Goal: Find specific page/section: Find specific page/section

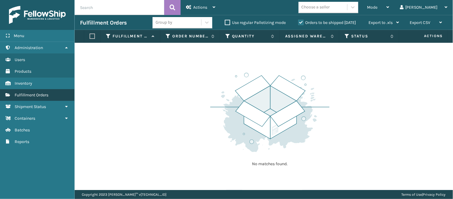
click at [39, 92] on span "Fulfillment Orders" at bounding box center [32, 94] width 34 height 5
click at [204, 4] on div "Actions" at bounding box center [200, 7] width 29 height 15
click at [148, 63] on div "No matches found." at bounding box center [264, 116] width 379 height 147
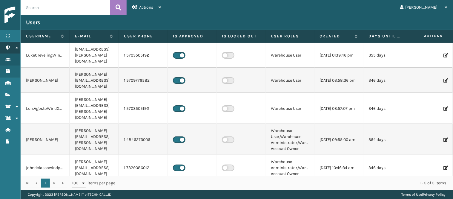
click at [10, 47] on link "Administration Administration" at bounding box center [10, 48] width 20 height 12
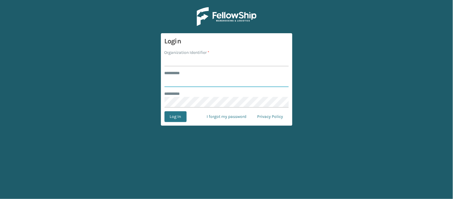
type input "******"
click at [279, 69] on form "Login Organization Identifier * ******** * ****** ******** * Log In I forgot my…" at bounding box center [227, 79] width 132 height 92
click at [211, 59] on input "Organization Identifier *" at bounding box center [227, 61] width 124 height 11
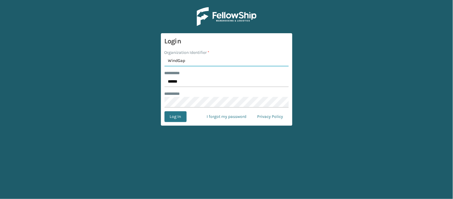
type input "WindGap"
click at [165, 111] on button "Log In" at bounding box center [176, 116] width 22 height 11
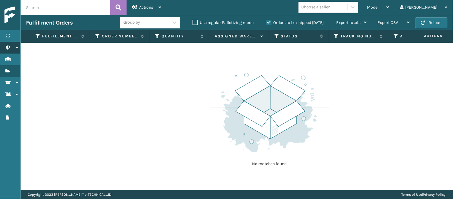
click at [13, 46] on link "Administration" at bounding box center [10, 48] width 20 height 12
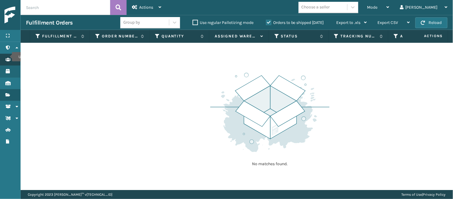
click at [8, 57] on icon "Users" at bounding box center [7, 59] width 5 height 4
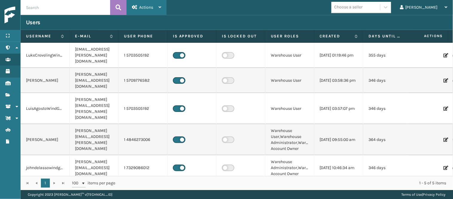
click at [149, 7] on span "Actions" at bounding box center [146, 7] width 14 height 5
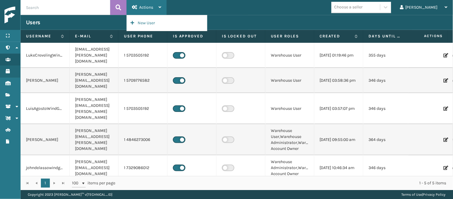
click at [152, 5] on span "Actions" at bounding box center [146, 7] width 14 height 5
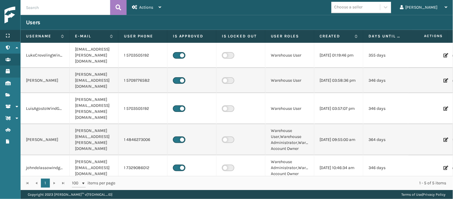
click at [7, 34] on icon at bounding box center [7, 35] width 5 height 4
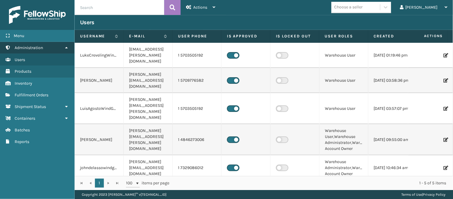
click at [26, 46] on span "Administration" at bounding box center [29, 47] width 28 height 5
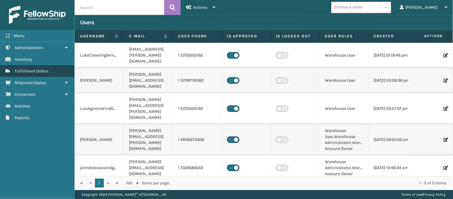
click at [37, 66] on link "Users Fulfillment Orders" at bounding box center [37, 71] width 74 height 12
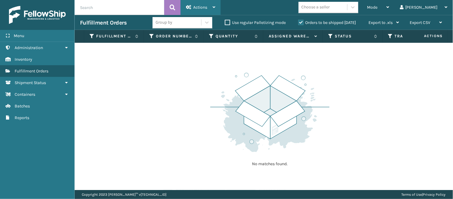
click at [205, 5] on span "Actions" at bounding box center [200, 7] width 14 height 5
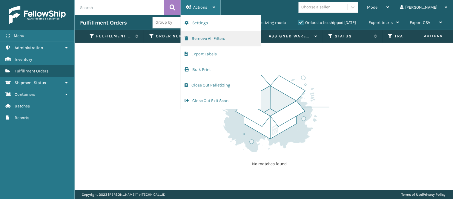
click at [199, 36] on button "Remove All Filters" at bounding box center [221, 39] width 80 height 16
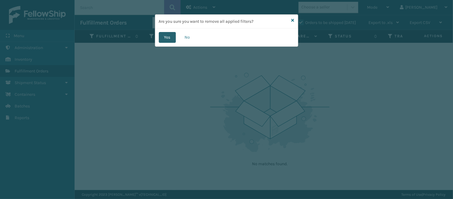
click at [171, 33] on button "Yes" at bounding box center [167, 37] width 17 height 11
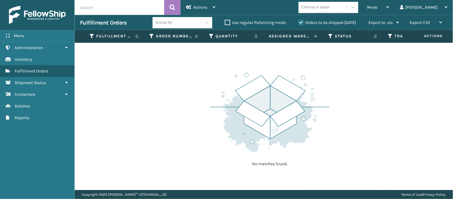
click at [436, 34] on span "Actions" at bounding box center [427, 36] width 42 height 10
click at [49, 34] on div "Menu" at bounding box center [37, 36] width 74 height 12
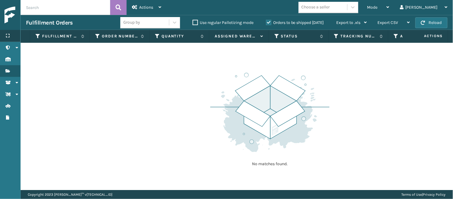
click at [7, 31] on div "Menu" at bounding box center [10, 36] width 20 height 12
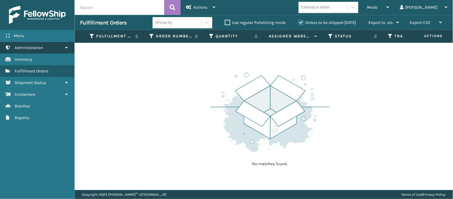
click at [37, 47] on span "Administration" at bounding box center [29, 47] width 28 height 5
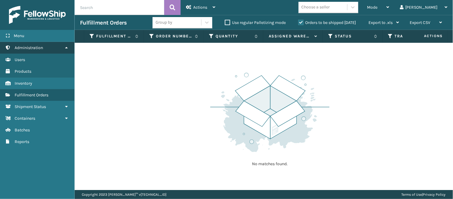
click at [43, 45] on span "Administration" at bounding box center [29, 47] width 28 height 5
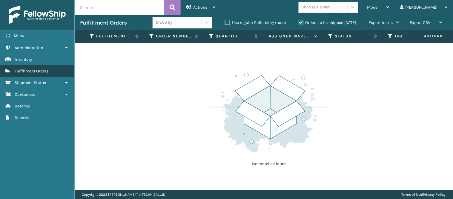
click at [41, 65] on link "Containers Fulfillment Orders" at bounding box center [37, 71] width 74 height 12
